Goal: Use online tool/utility: Utilize a website feature to perform a specific function

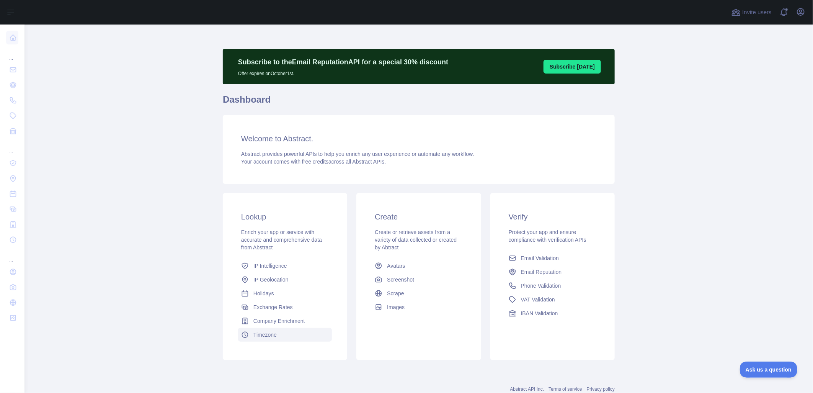
click at [268, 336] on span "Timezone" at bounding box center [264, 335] width 23 height 8
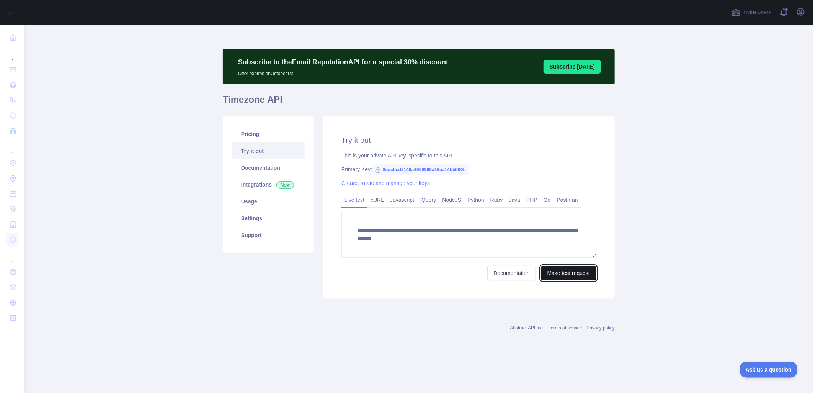
click at [580, 269] on button "Make test request" at bounding box center [569, 273] width 56 height 15
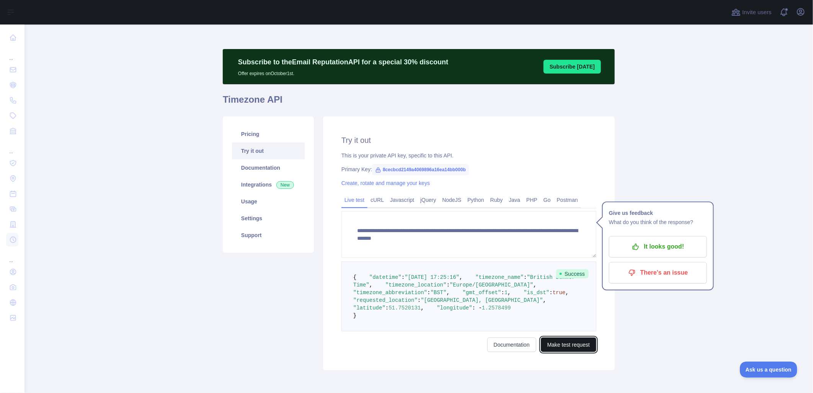
click at [562, 352] on button "Make test request" at bounding box center [569, 344] width 56 height 15
click at [557, 352] on button "Make test request" at bounding box center [569, 344] width 56 height 15
click at [568, 352] on button "Make test request" at bounding box center [569, 344] width 56 height 15
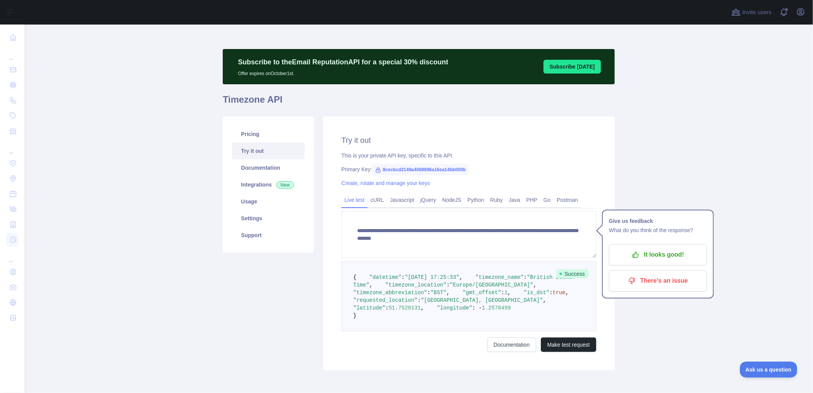
click at [658, 170] on main "**********" at bounding box center [419, 209] width 789 height 368
click at [564, 352] on button "Make test request" at bounding box center [569, 344] width 56 height 15
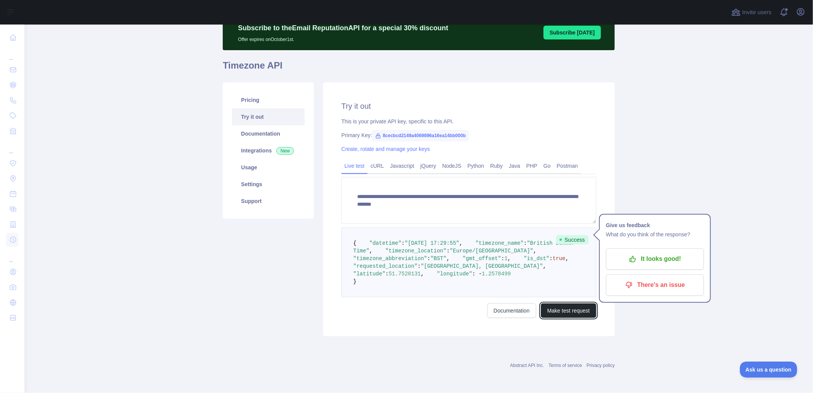
scroll to position [72, 0]
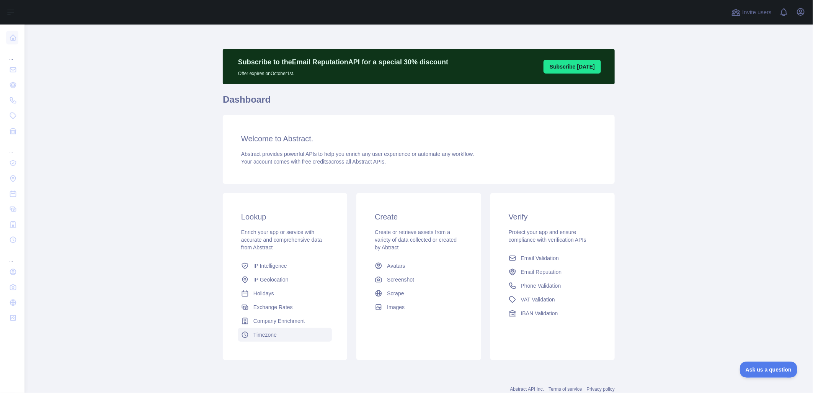
click at [253, 332] on span "Timezone" at bounding box center [264, 335] width 23 height 8
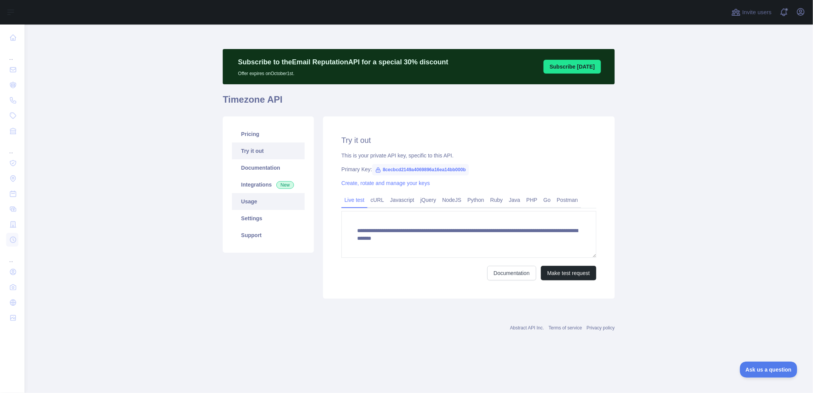
click at [253, 200] on link "Usage" at bounding box center [268, 201] width 73 height 17
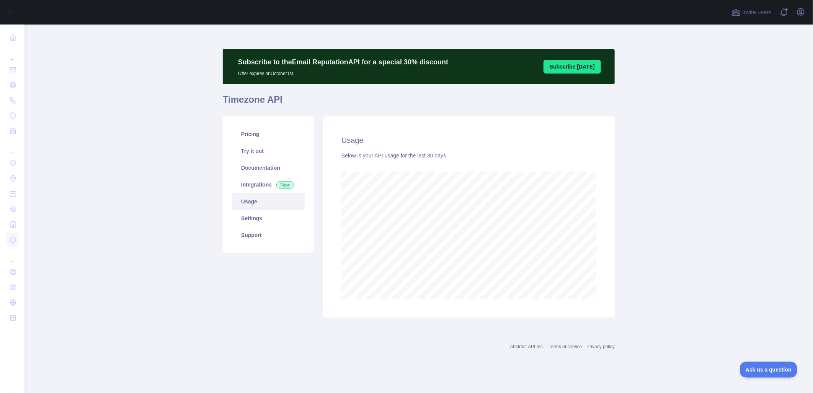
scroll to position [369, 789]
click at [258, 149] on link "Try it out" at bounding box center [268, 150] width 73 height 17
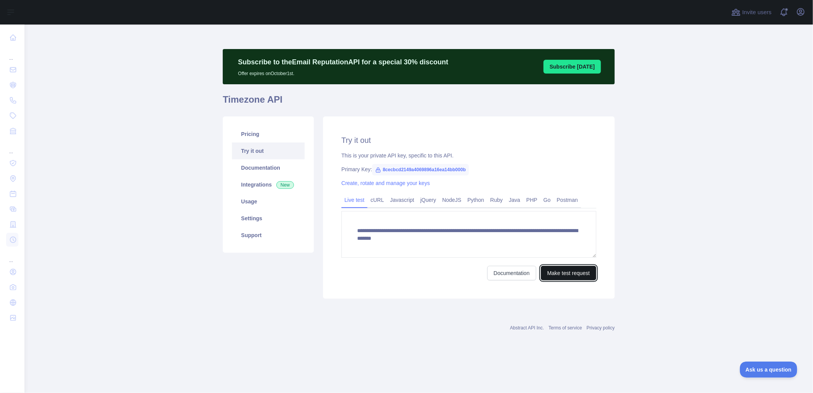
click at [564, 271] on button "Make test request" at bounding box center [569, 273] width 56 height 15
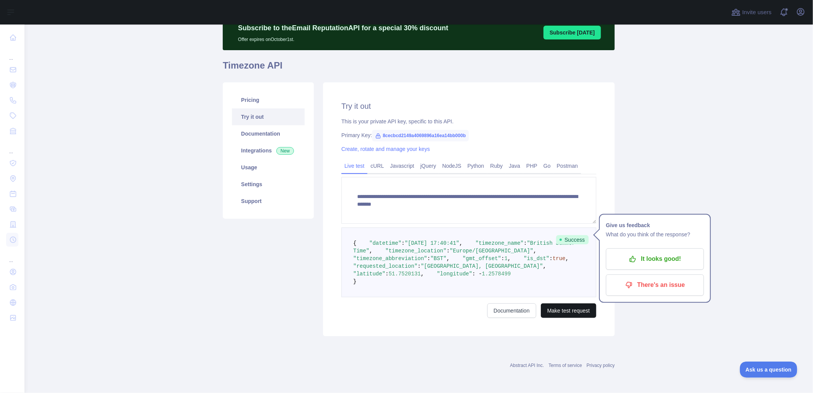
scroll to position [72, 0]
click at [573, 310] on button "Make test request" at bounding box center [569, 310] width 56 height 15
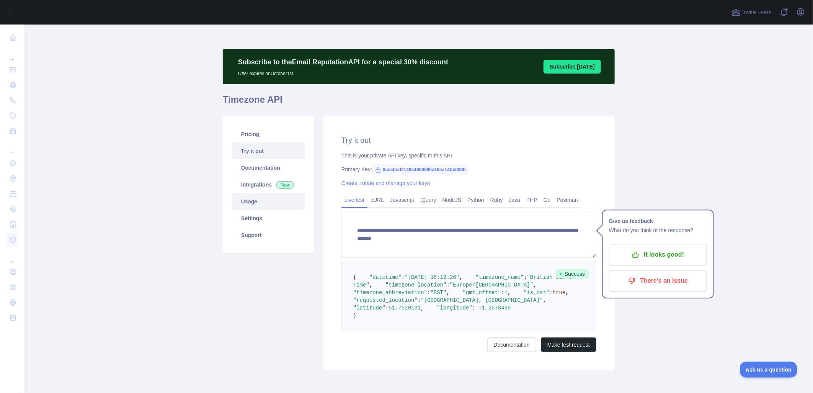
click at [250, 203] on link "Usage" at bounding box center [268, 201] width 73 height 17
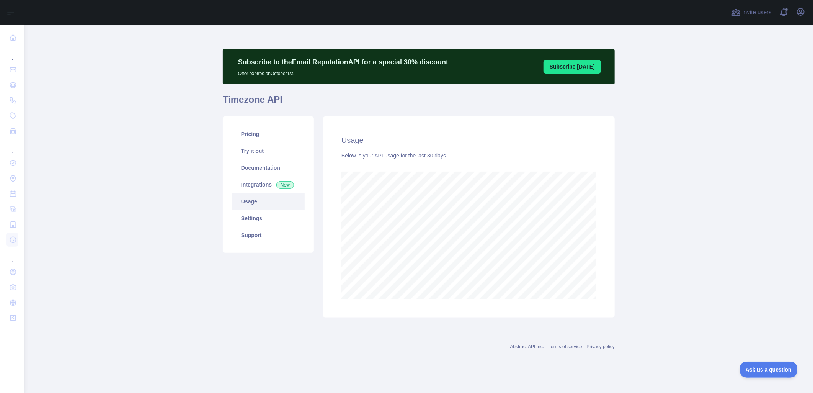
scroll to position [369, 789]
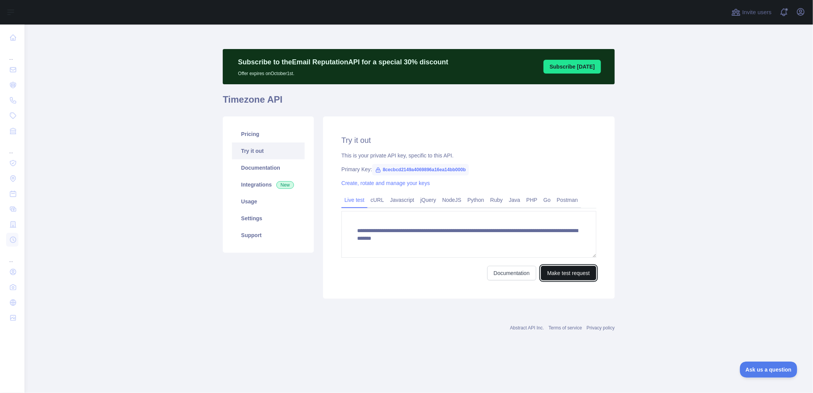
click at [583, 275] on button "Make test request" at bounding box center [569, 273] width 56 height 15
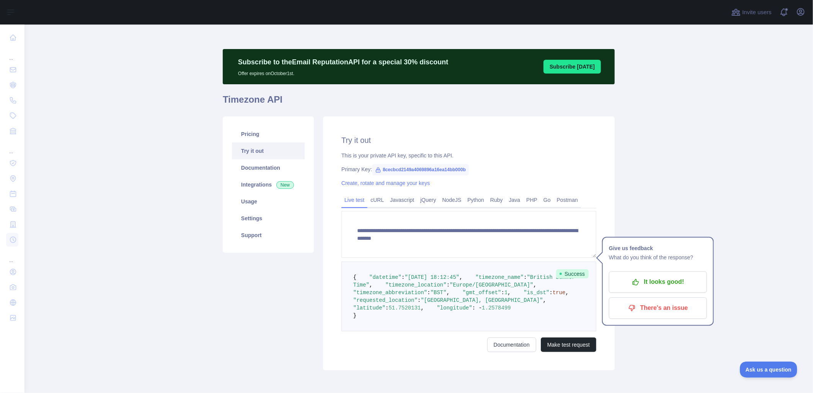
click at [642, 183] on main "**********" at bounding box center [419, 209] width 789 height 368
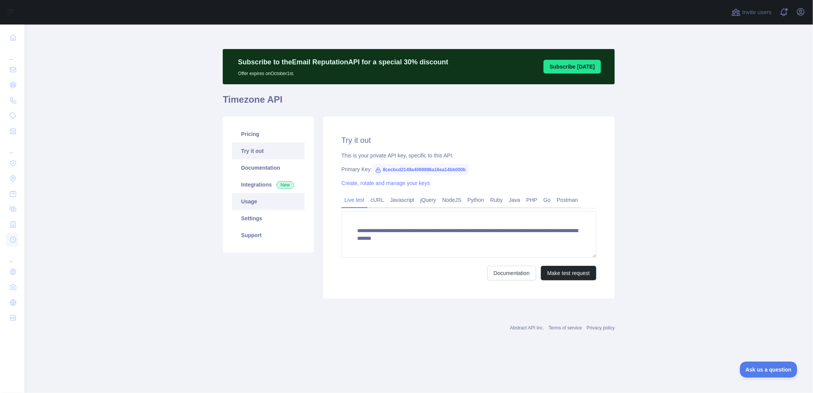
click at [250, 200] on link "Usage" at bounding box center [268, 201] width 73 height 17
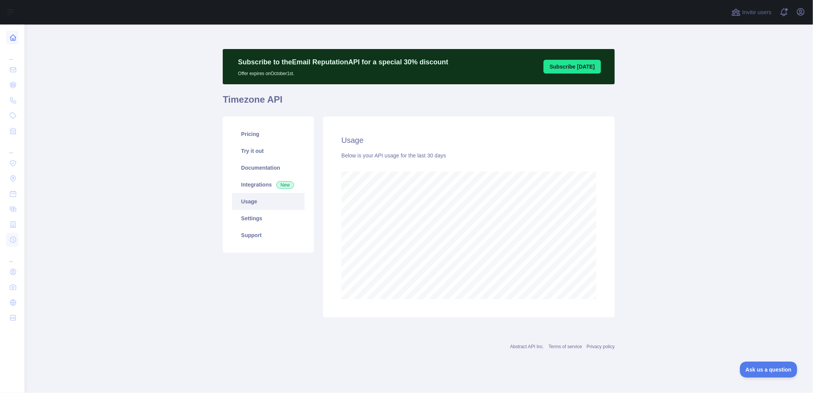
scroll to position [369, 789]
click at [248, 200] on link "Usage" at bounding box center [268, 201] width 73 height 17
